Goal: Task Accomplishment & Management: Use online tool/utility

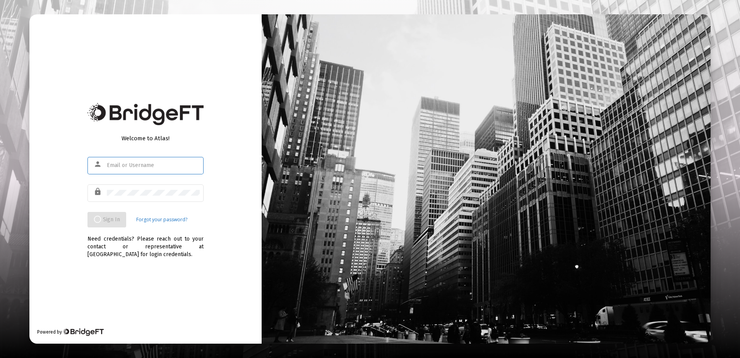
type input "[EMAIL_ADDRESS][DOMAIN_NAME]"
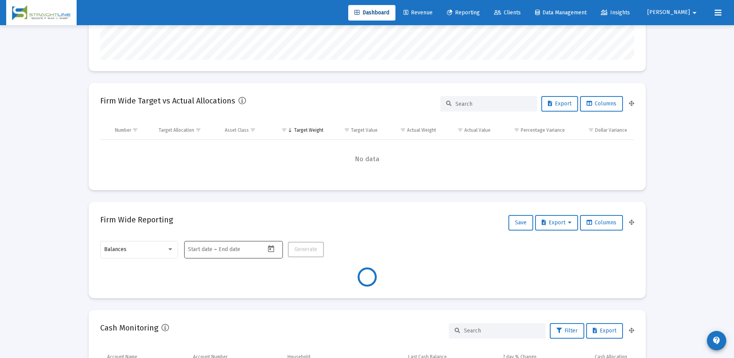
scroll to position [77, 0]
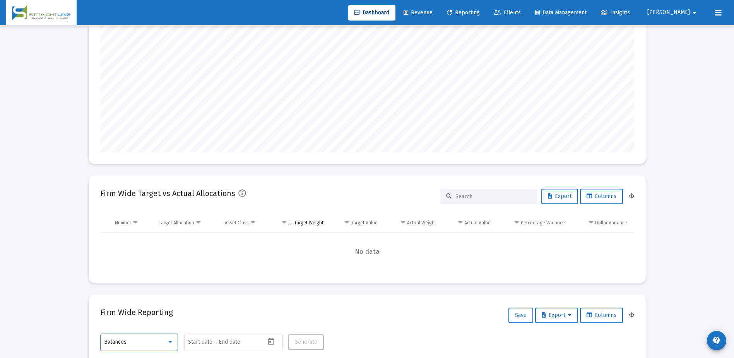
click at [165, 342] on div "Balances" at bounding box center [135, 342] width 63 height 6
click at [50, 312] on div at bounding box center [367, 179] width 734 height 358
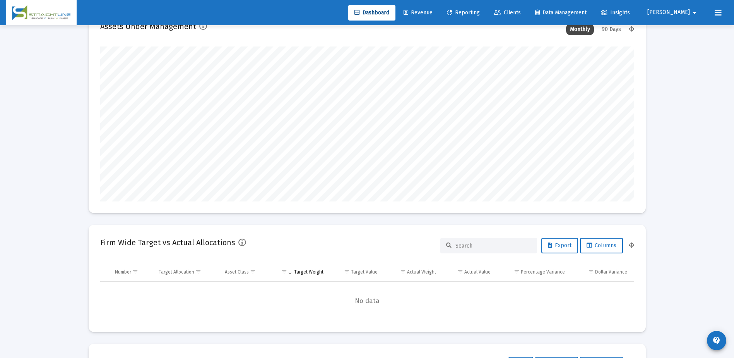
scroll to position [0, 0]
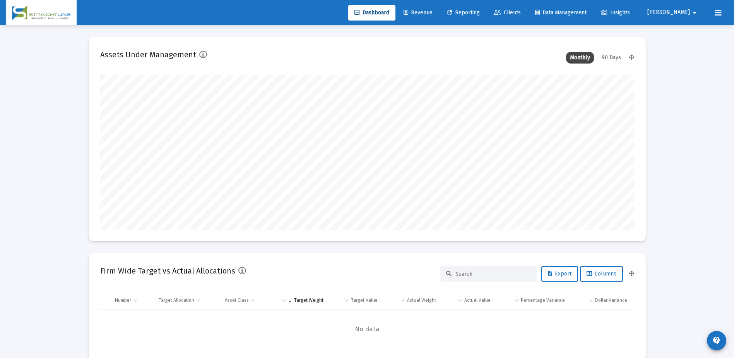
click at [521, 9] on span "Clients" at bounding box center [507, 12] width 27 height 7
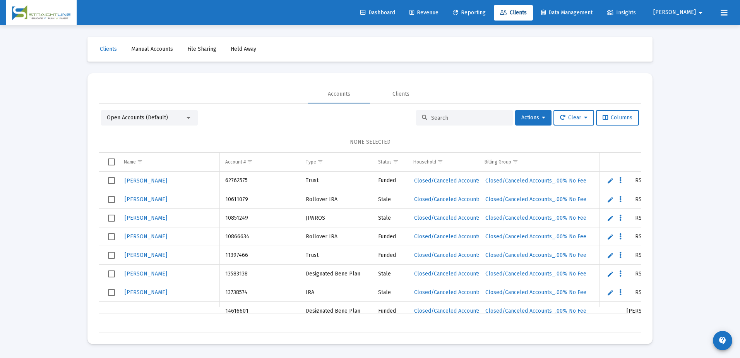
click at [178, 114] on div "Open Accounts (Default)" at bounding box center [146, 118] width 78 height 8
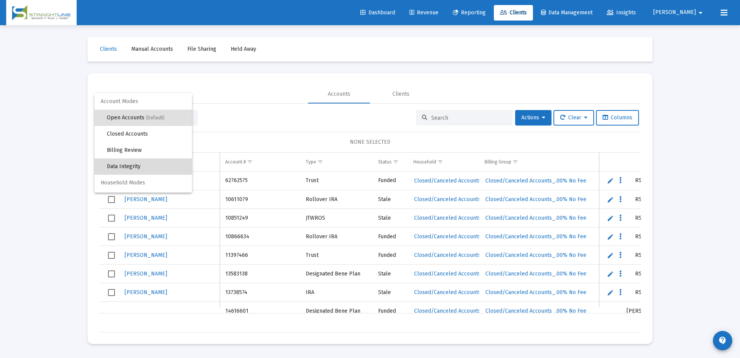
click at [155, 161] on span "Data Integrity" at bounding box center [146, 166] width 79 height 16
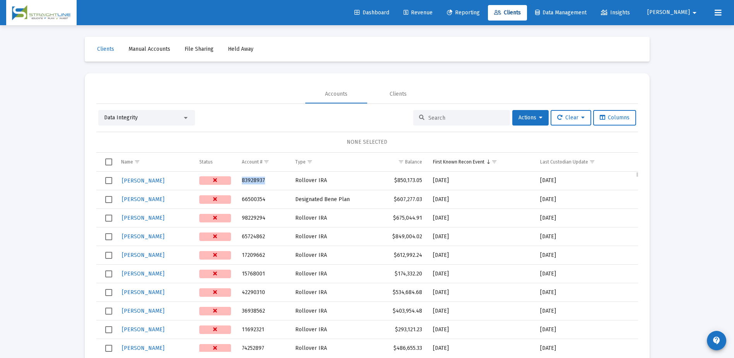
drag, startPoint x: 266, startPoint y: 179, endPoint x: 244, endPoint y: 180, distance: 22.5
click at [244, 180] on td "83928937" at bounding box center [263, 181] width 53 height 19
click at [434, 118] on input at bounding box center [467, 118] width 76 height 7
click at [185, 115] on div at bounding box center [185, 118] width 7 height 6
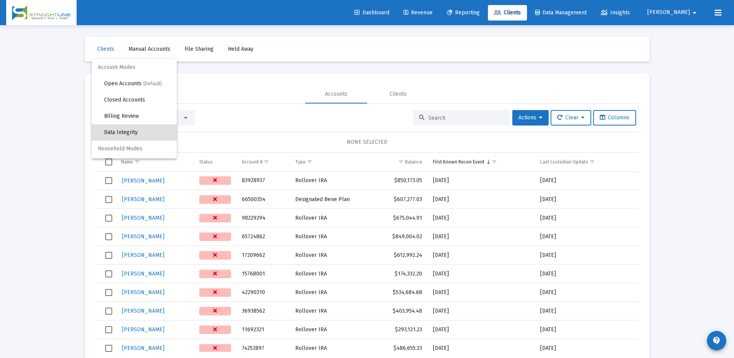
scroll to position [15, 0]
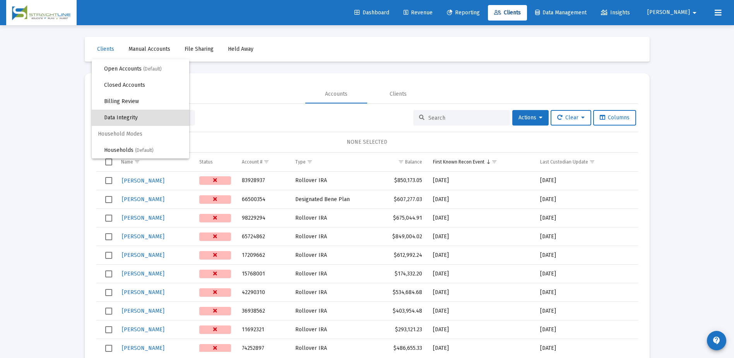
click at [278, 120] on div at bounding box center [367, 179] width 734 height 358
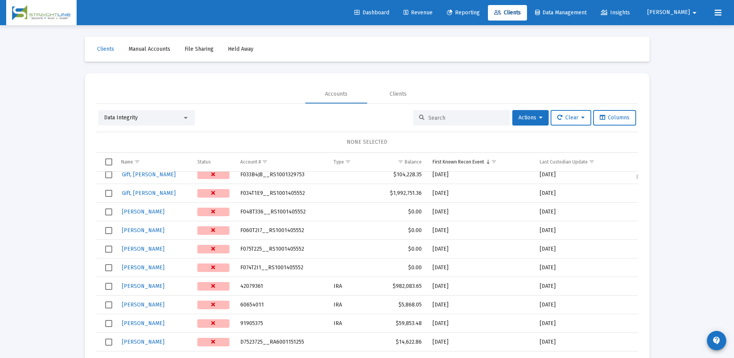
scroll to position [890, 0]
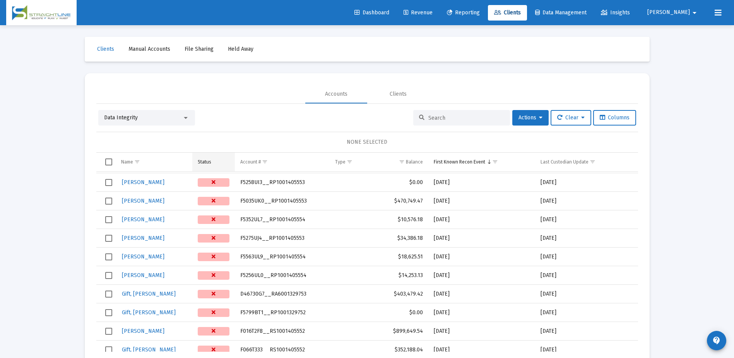
click at [201, 160] on div "Status" at bounding box center [205, 162] width 14 height 6
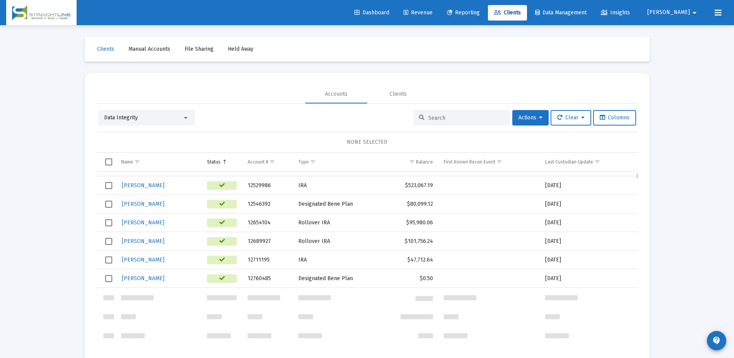
scroll to position [542, 0]
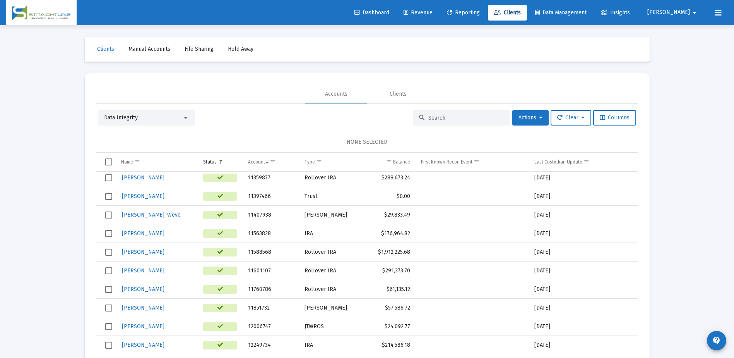
click at [447, 120] on input at bounding box center [467, 118] width 76 height 7
click at [188, 119] on div at bounding box center [185, 118] width 7 height 6
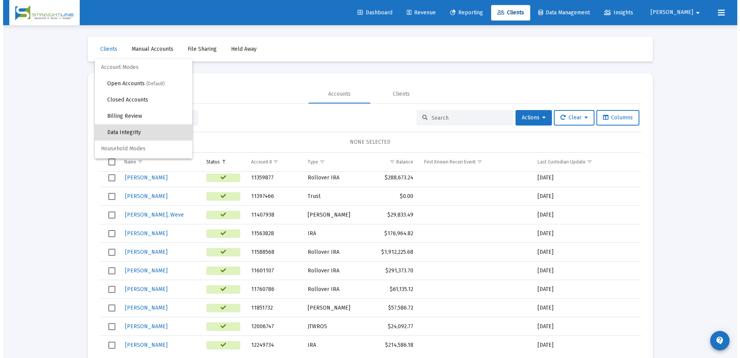
scroll to position [15, 0]
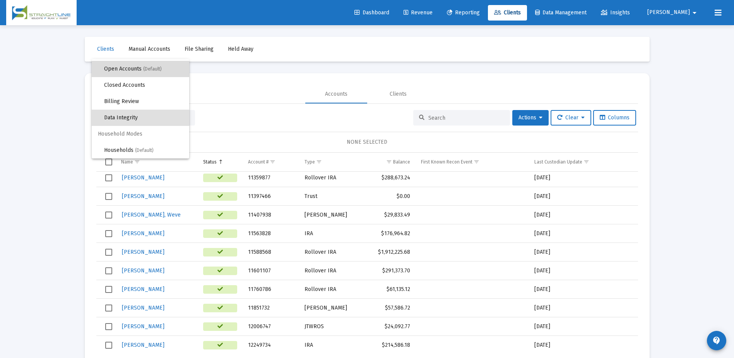
click at [149, 74] on span "Open Accounts (Default)" at bounding box center [143, 69] width 79 height 16
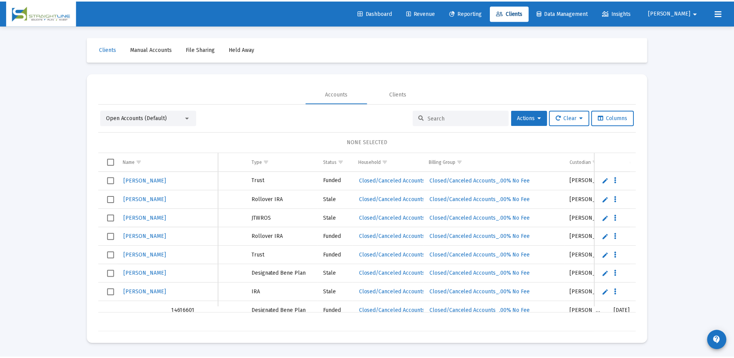
scroll to position [0, 0]
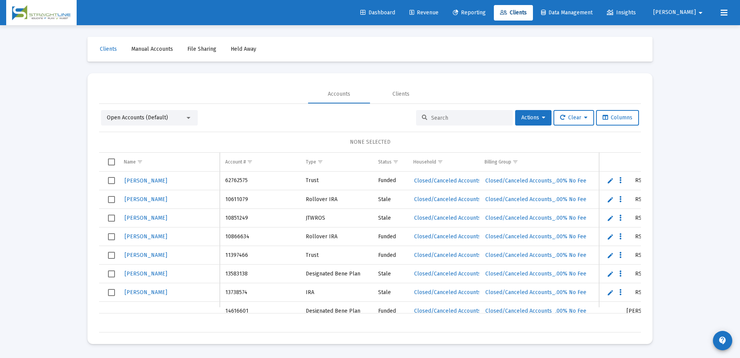
click at [179, 116] on div "Open Accounts (Default)" at bounding box center [146, 118] width 78 height 8
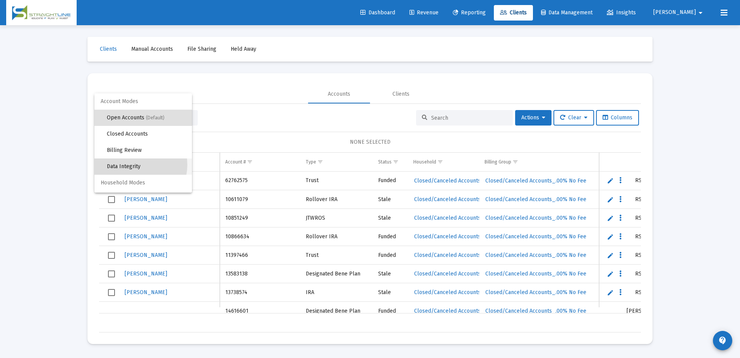
click at [135, 165] on span "Data Integrity" at bounding box center [146, 166] width 79 height 16
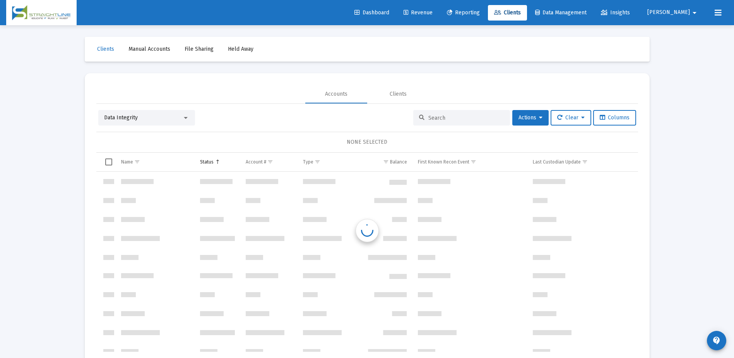
scroll to position [372, 0]
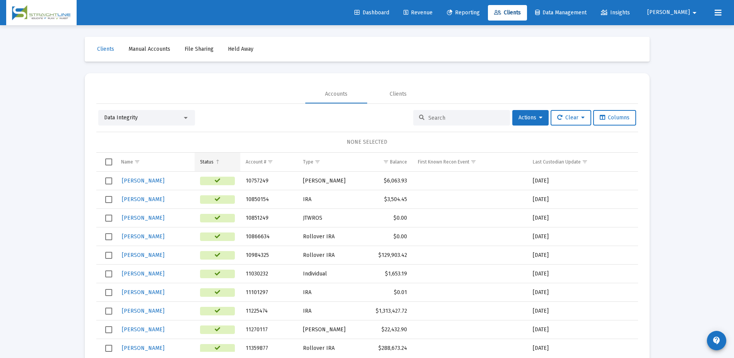
click at [213, 160] on div "Status" at bounding box center [207, 162] width 14 height 6
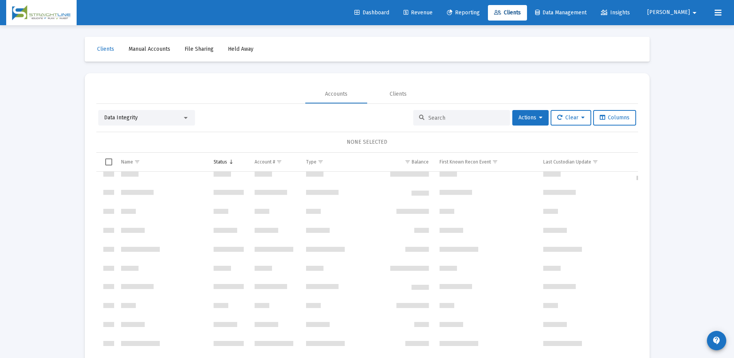
scroll to position [1727, 0]
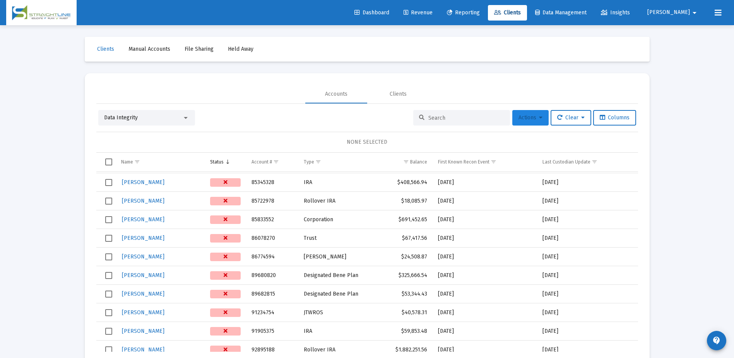
click at [539, 119] on icon at bounding box center [540, 117] width 3 height 5
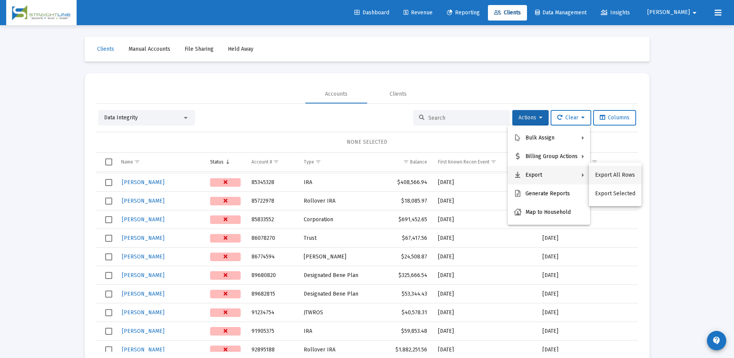
click at [608, 178] on button "Export All Rows" at bounding box center [615, 175] width 53 height 19
